Goal: Information Seeking & Learning: Stay updated

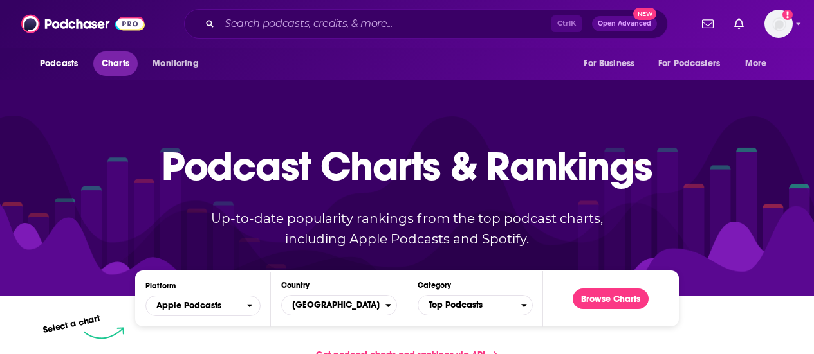
scroll to position [609, 0]
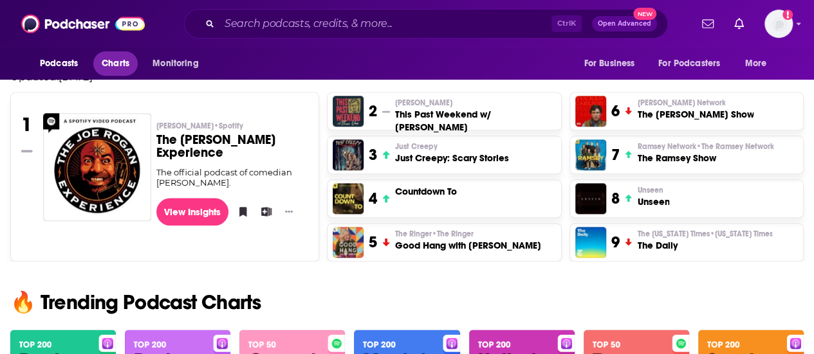
click at [122, 68] on span "Charts" at bounding box center [116, 64] width 28 height 18
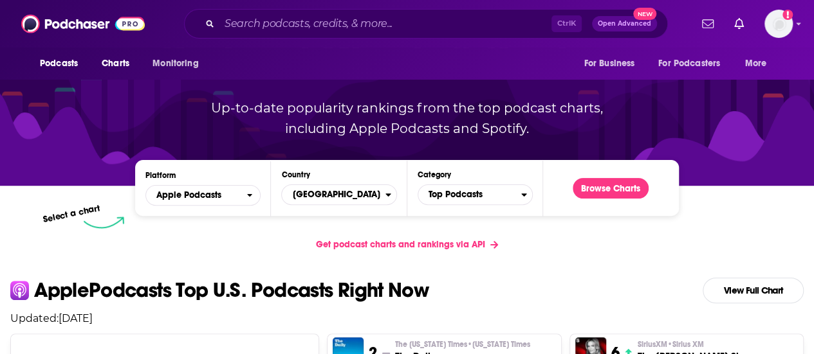
scroll to position [106, 0]
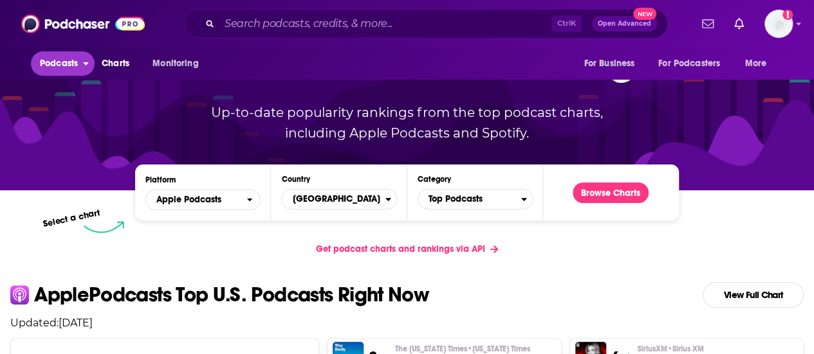
click at [71, 56] on span "Podcasts" at bounding box center [59, 64] width 38 height 18
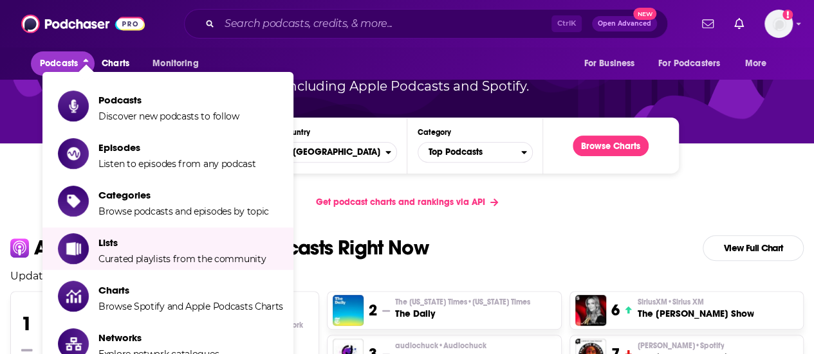
scroll to position [156, 0]
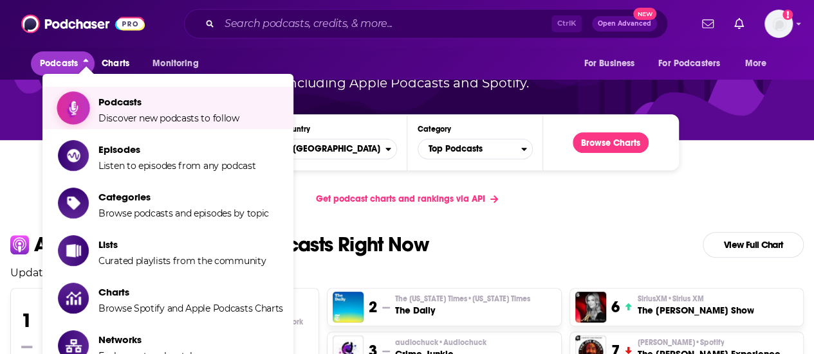
click at [123, 107] on span "Podcasts" at bounding box center [168, 102] width 141 height 12
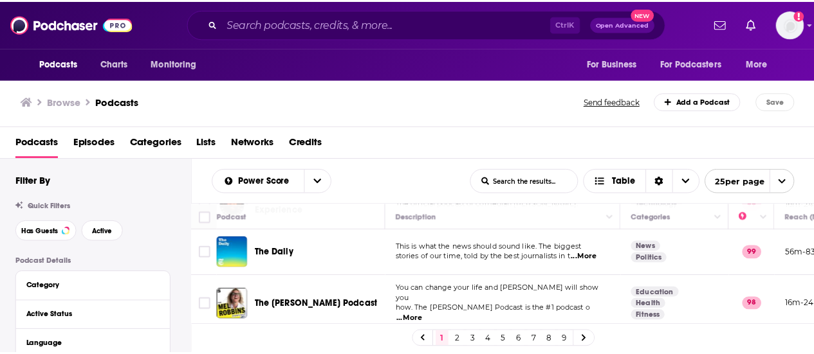
scroll to position [251, 0]
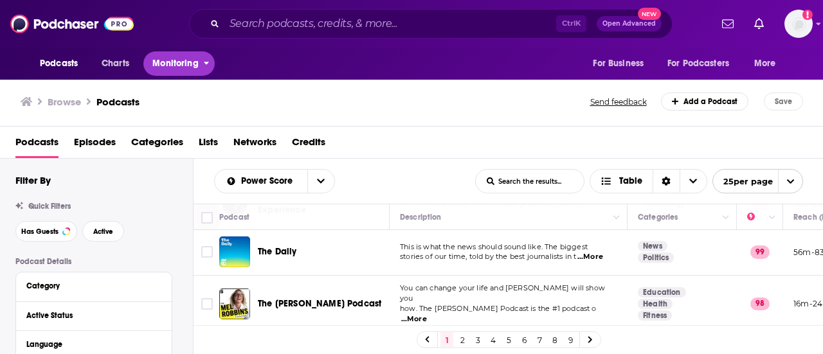
click at [184, 64] on span "Monitoring" at bounding box center [175, 64] width 46 height 18
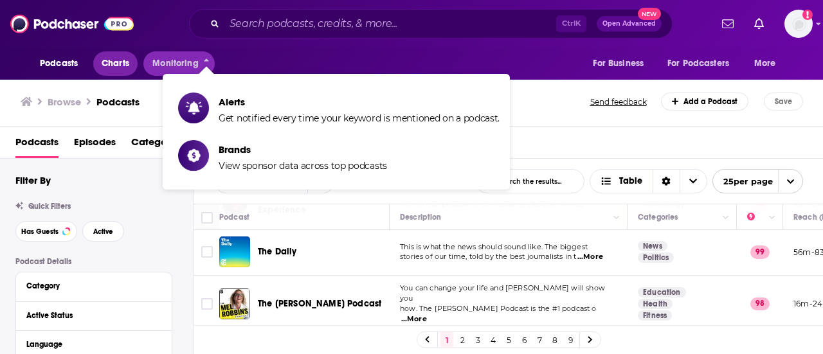
click at [99, 59] on link "Charts" at bounding box center [115, 63] width 44 height 24
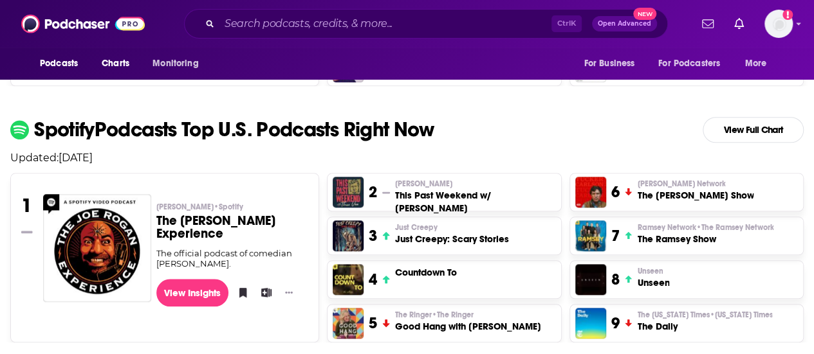
scroll to position [527, 0]
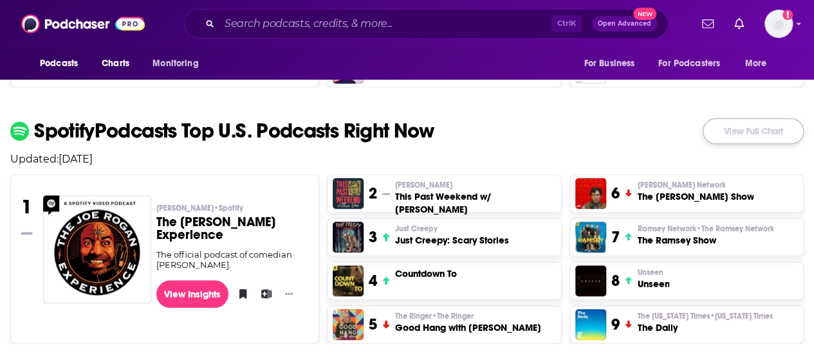
click at [731, 126] on link "View Full Chart" at bounding box center [752, 131] width 101 height 26
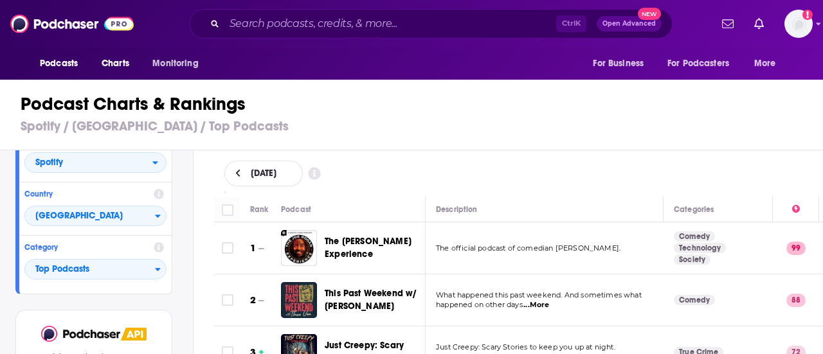
scroll to position [84, 0]
click at [143, 268] on span "Top Podcasts" at bounding box center [90, 270] width 130 height 22
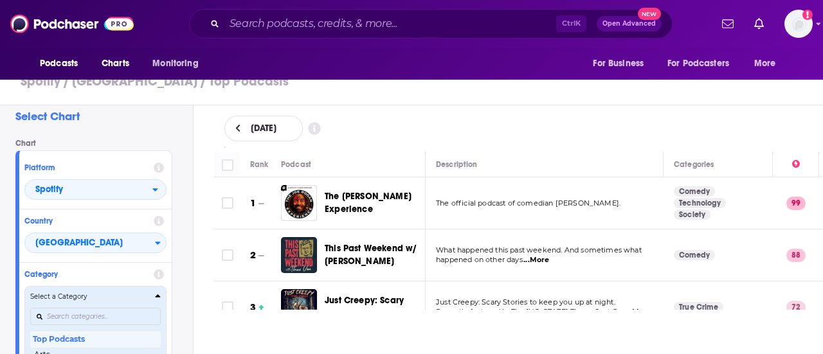
scroll to position [48, 0]
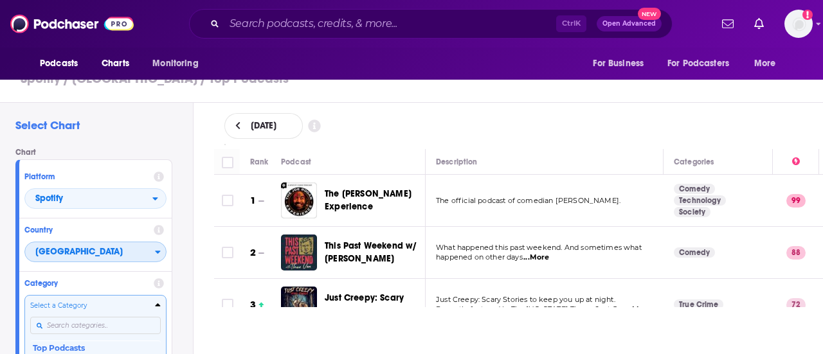
click at [129, 255] on span "[GEOGRAPHIC_DATA]" at bounding box center [90, 253] width 130 height 22
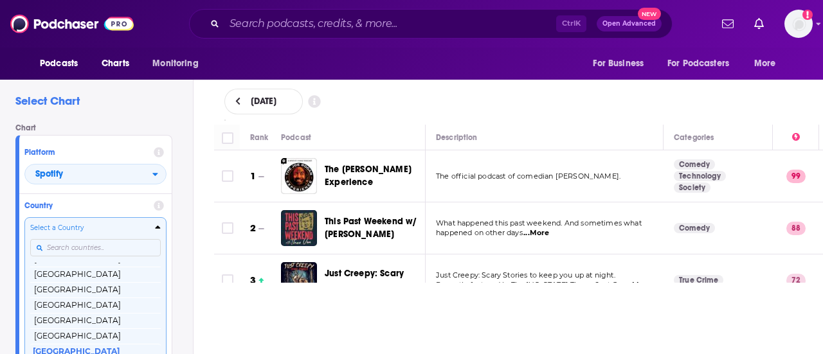
scroll to position [31, 0]
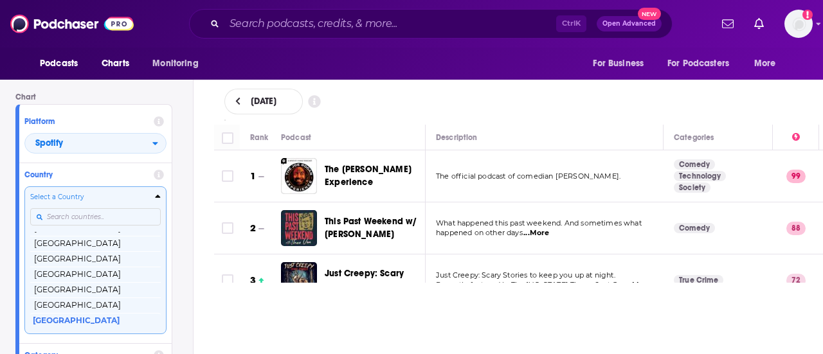
click at [90, 240] on div "Select a Country [GEOGRAPHIC_DATA] [GEOGRAPHIC_DATA] [GEOGRAPHIC_DATA] [GEOGRAP…" at bounding box center [95, 260] width 131 height 136
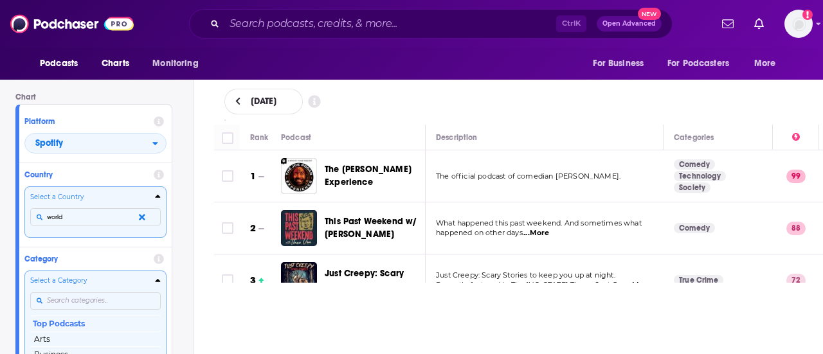
type input "world"
click at [140, 215] on icon "Countries" at bounding box center [142, 217] width 6 height 9
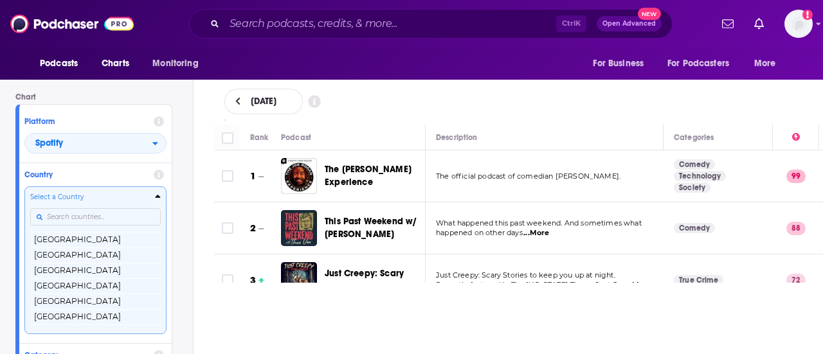
click at [173, 223] on div "Chart Platform Spotify Country Select a Country [GEOGRAPHIC_DATA] [GEOGRAPHIC_D…" at bounding box center [98, 311] width 167 height 437
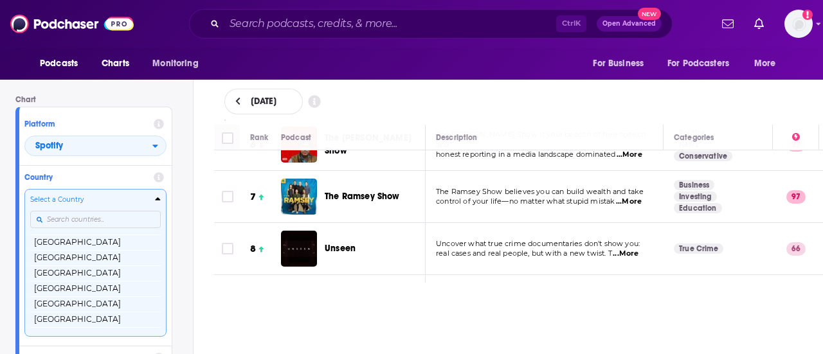
scroll to position [277, 0]
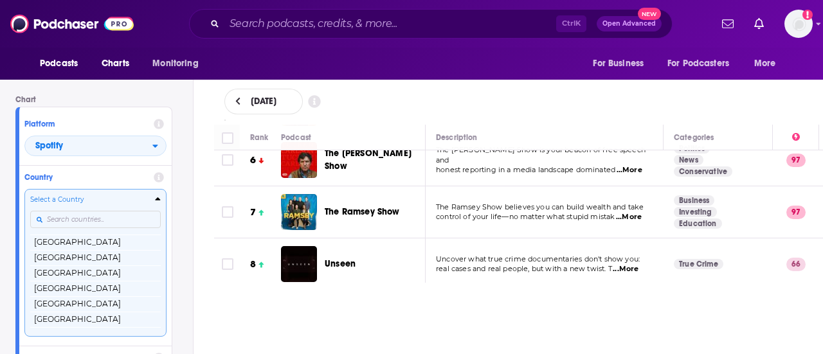
click at [188, 245] on div "Select Chart Chart Platform Spotify Country Select a Country [GEOGRAPHIC_DATA] …" at bounding box center [96, 216] width 193 height 277
click at [106, 224] on input "Countries" at bounding box center [95, 219] width 131 height 17
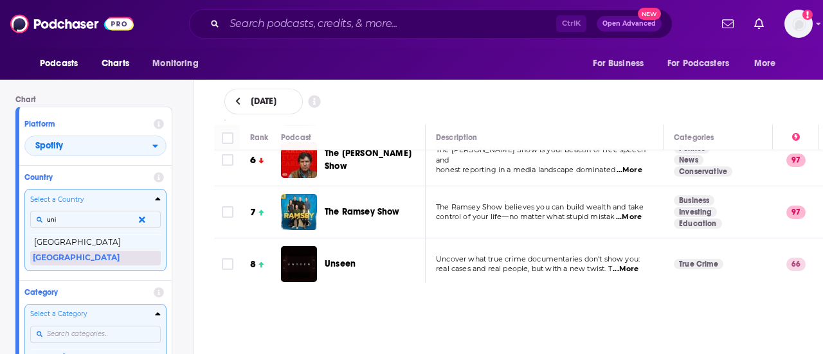
type input "uni"
click at [88, 255] on button "[GEOGRAPHIC_DATA]" at bounding box center [95, 257] width 131 height 15
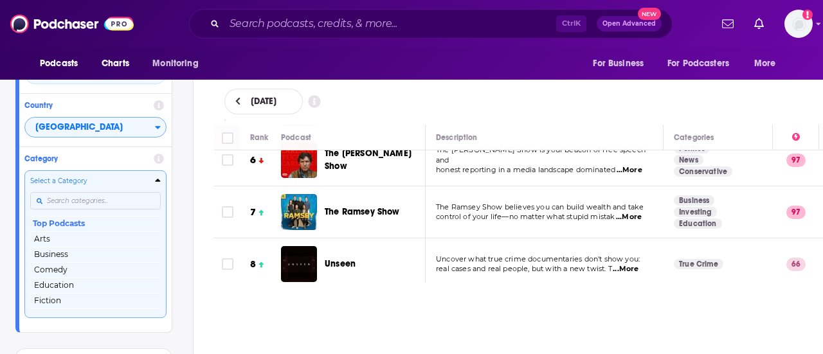
scroll to position [100, 0]
click at [72, 257] on button "Business" at bounding box center [95, 254] width 131 height 15
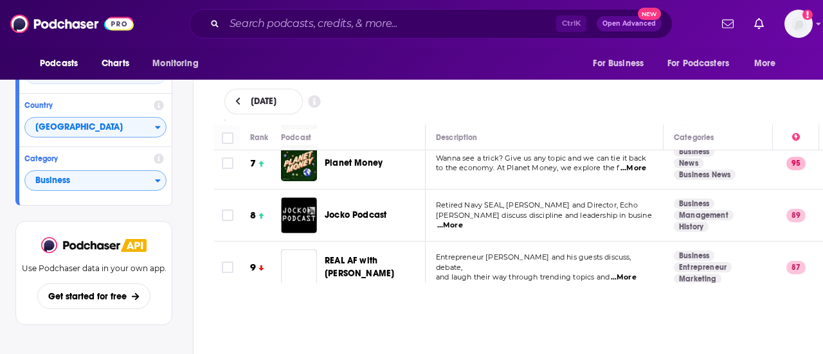
scroll to position [328, 0]
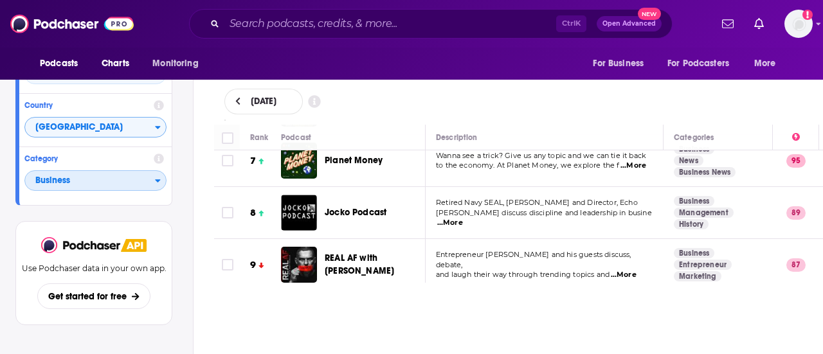
click at [145, 181] on span "Business" at bounding box center [90, 181] width 130 height 22
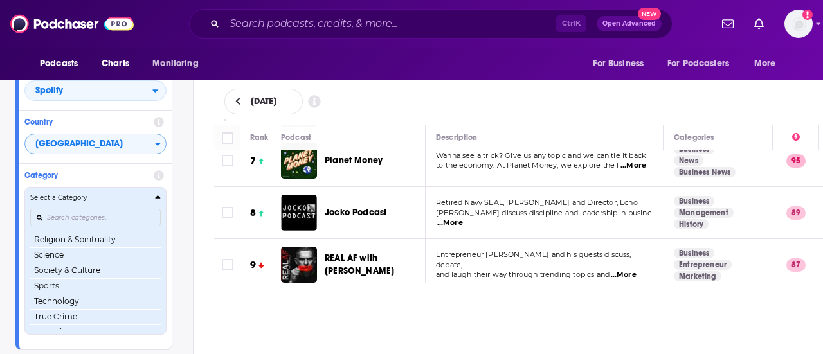
scroll to position [181, 0]
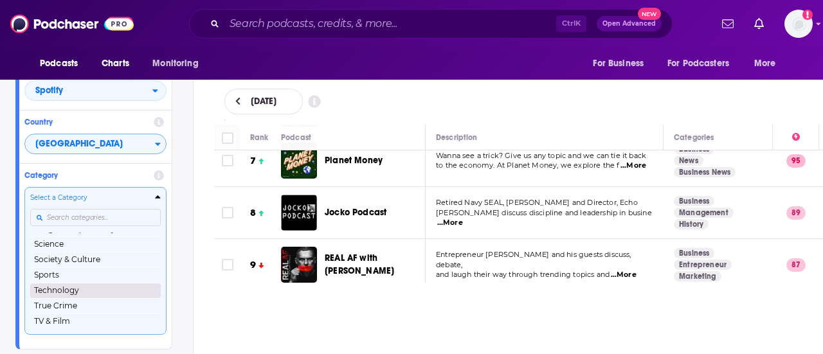
click at [95, 284] on button "Technology" at bounding box center [95, 290] width 131 height 15
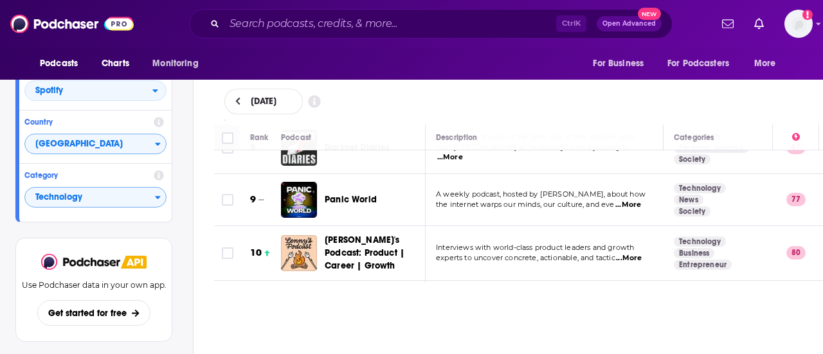
scroll to position [438, 0]
click at [277, 98] on span "[DATE]" at bounding box center [264, 101] width 26 height 9
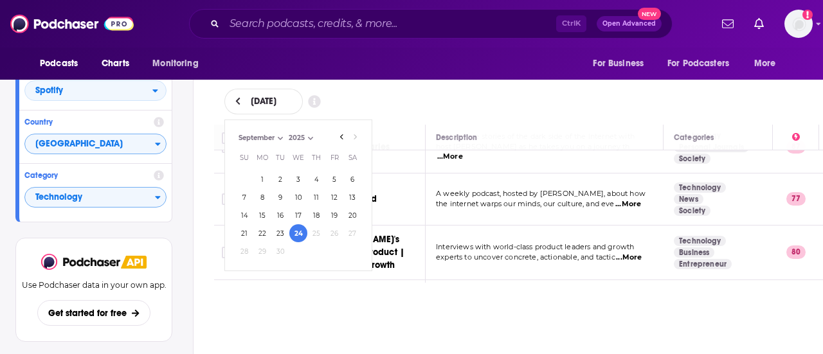
drag, startPoint x: 336, startPoint y: 133, endPoint x: 344, endPoint y: 138, distance: 9.8
click at [344, 138] on select "2025" at bounding box center [318, 137] width 64 height 11
click at [271, 135] on select "June July August September" at bounding box center [267, 137] width 64 height 11
select select "5"
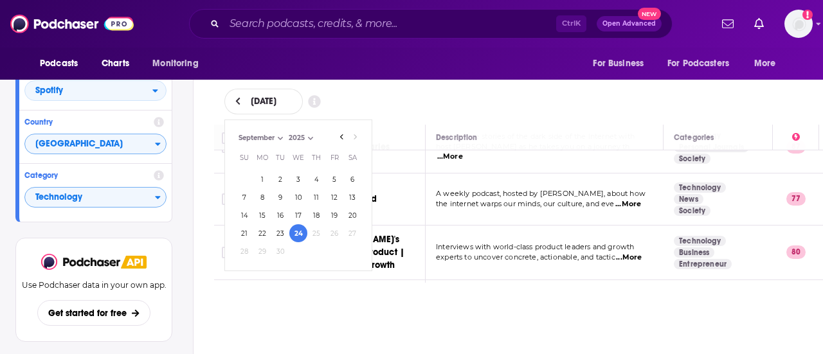
click at [235, 132] on select "June July August September" at bounding box center [267, 137] width 64 height 11
click at [261, 253] on button "30" at bounding box center [262, 251] width 18 height 18
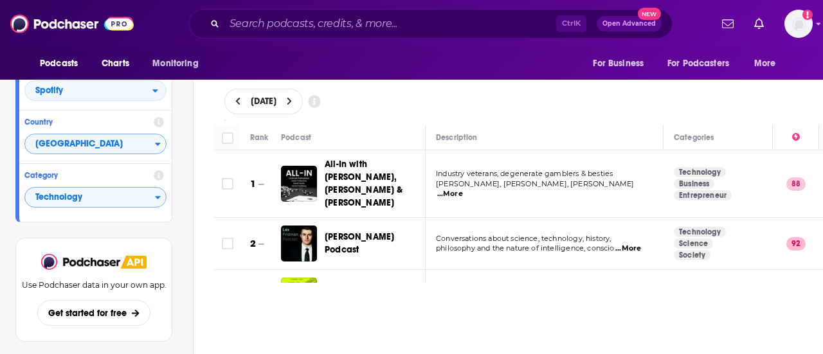
click at [445, 108] on div "[DATE]" at bounding box center [518, 102] width 589 height 26
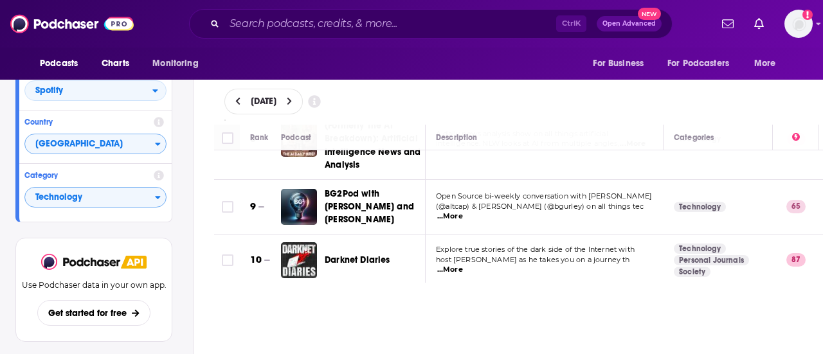
scroll to position [432, 0]
